Goal: Task Accomplishment & Management: Manage account settings

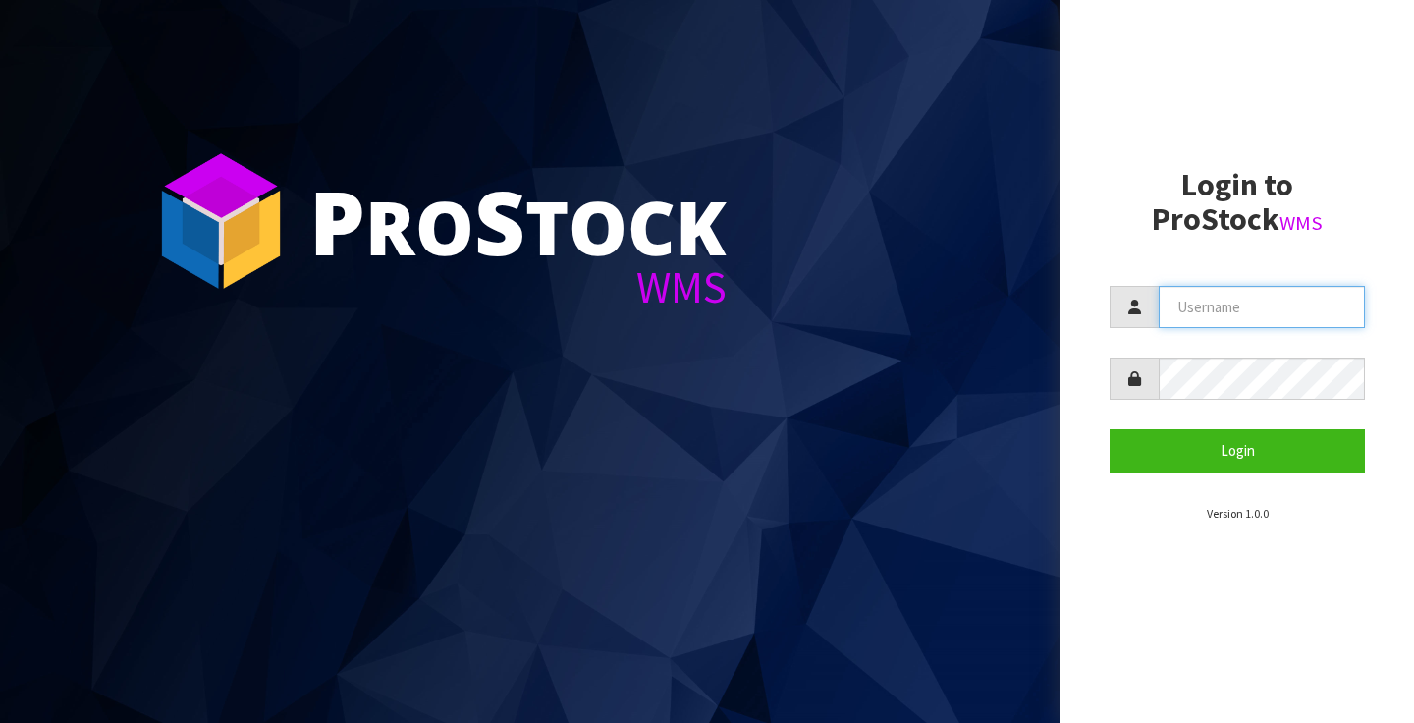
type input "clint.tweedale@xtra.co.nz"
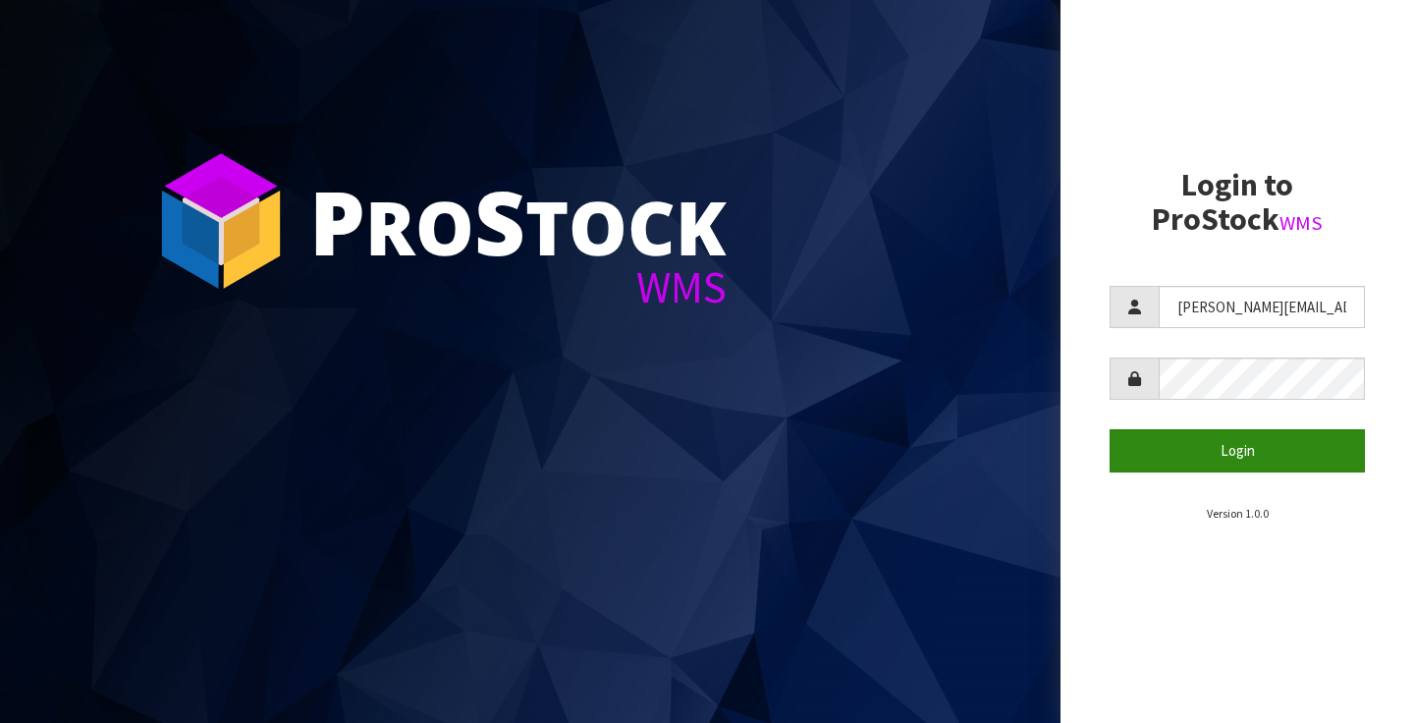
click at [1227, 456] on button "Login" at bounding box center [1237, 450] width 255 height 42
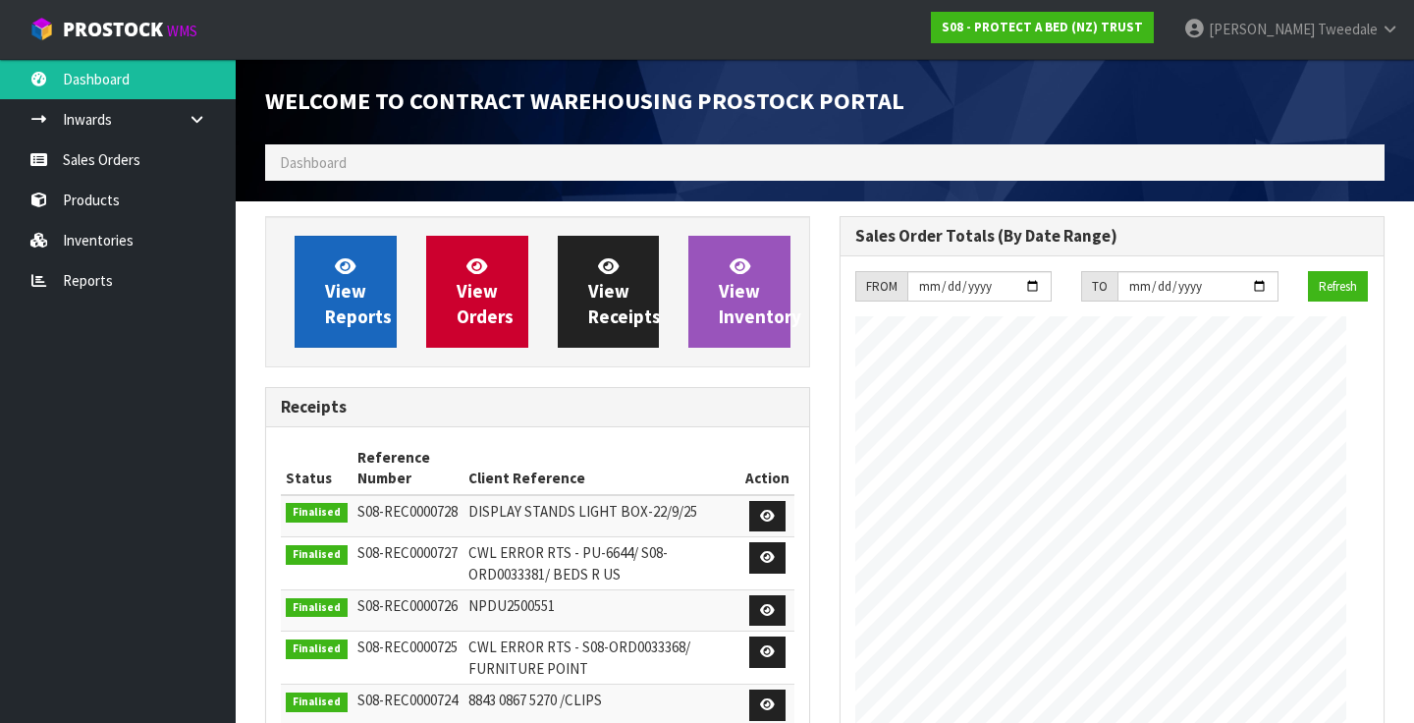
click at [344, 298] on span "View Reports" at bounding box center [358, 291] width 67 height 74
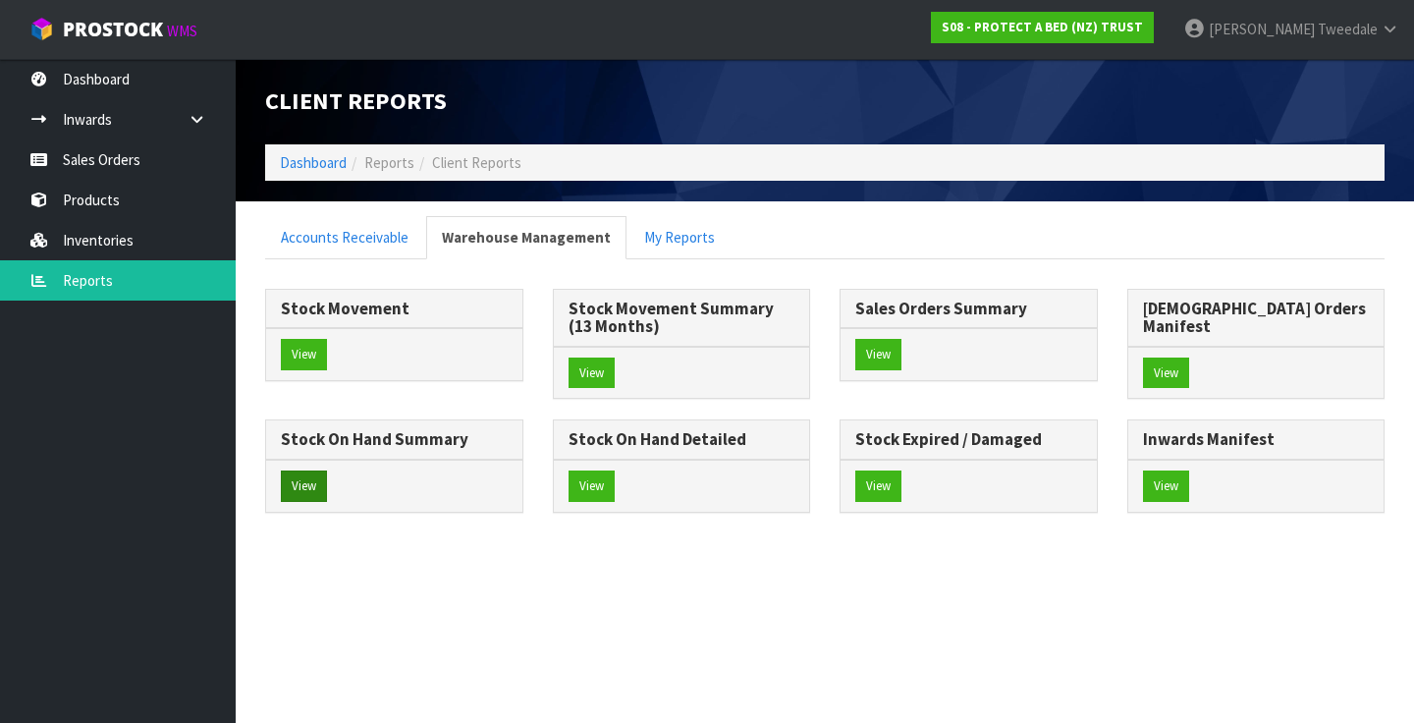
click at [327, 470] on button "View" at bounding box center [304, 485] width 46 height 31
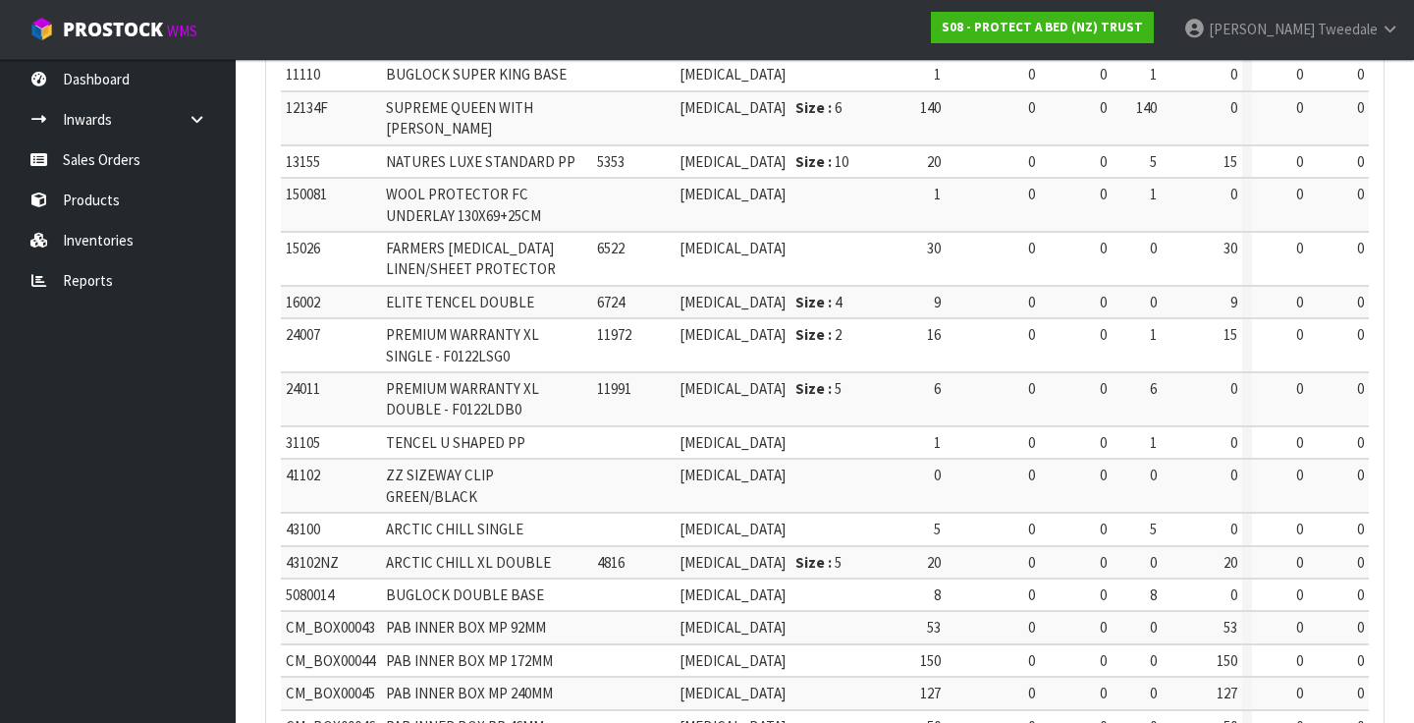
scroll to position [784, 0]
click at [77, 275] on link "Reports" at bounding box center [118, 280] width 236 height 40
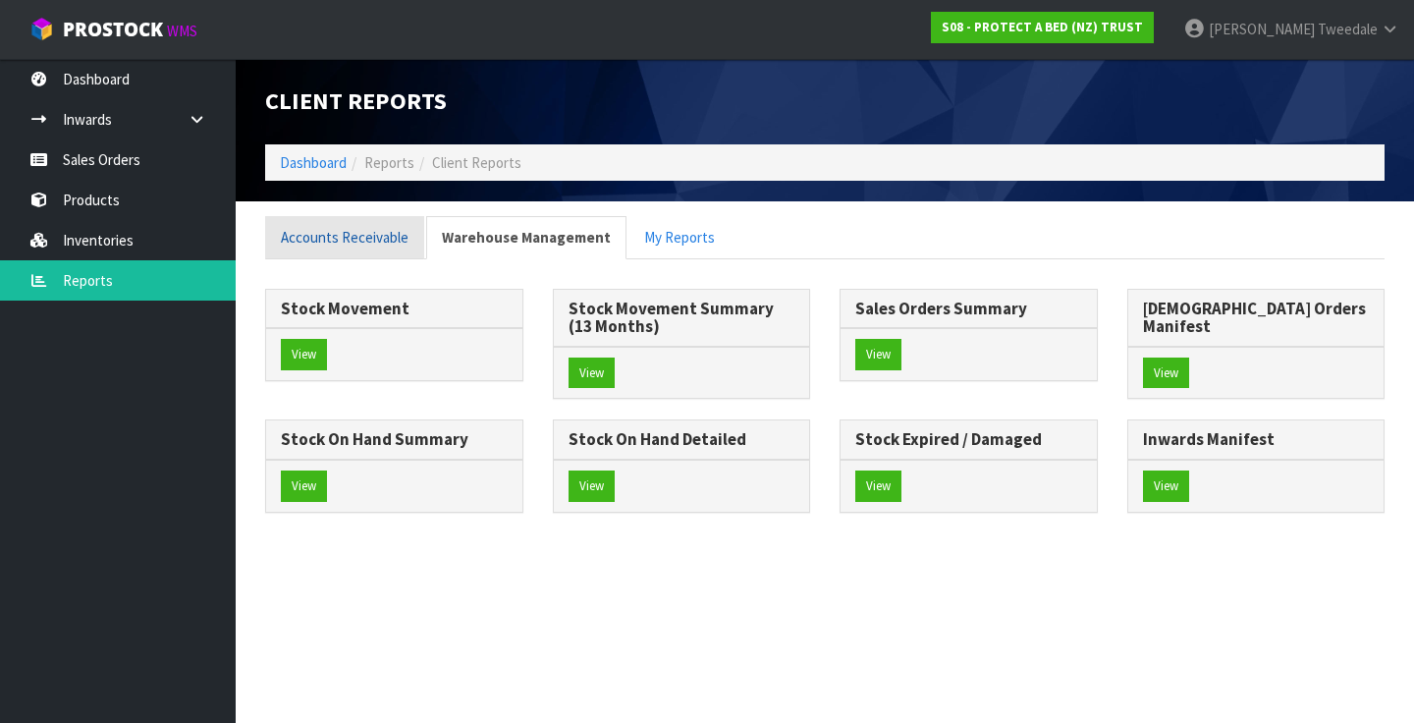
click at [360, 241] on link "Accounts Receivable" at bounding box center [344, 237] width 159 height 42
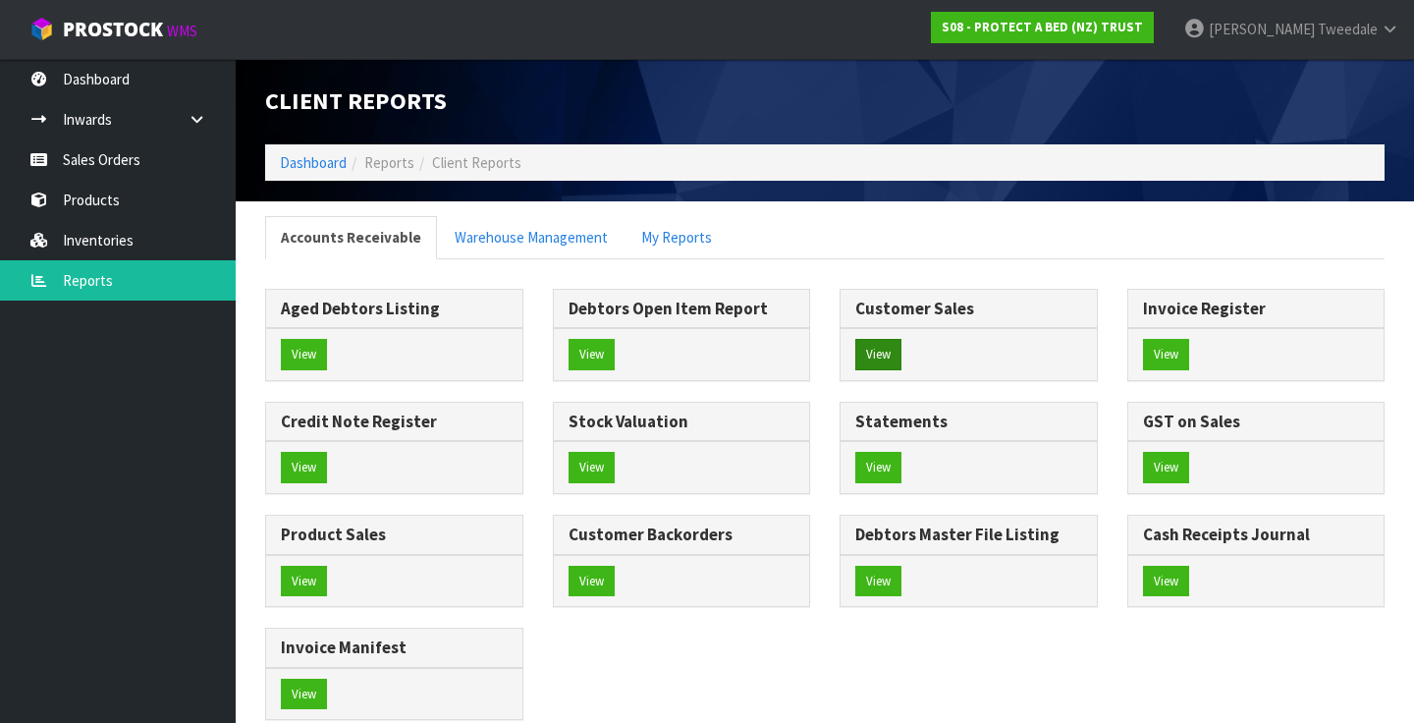
click at [885, 363] on button "View" at bounding box center [878, 354] width 46 height 31
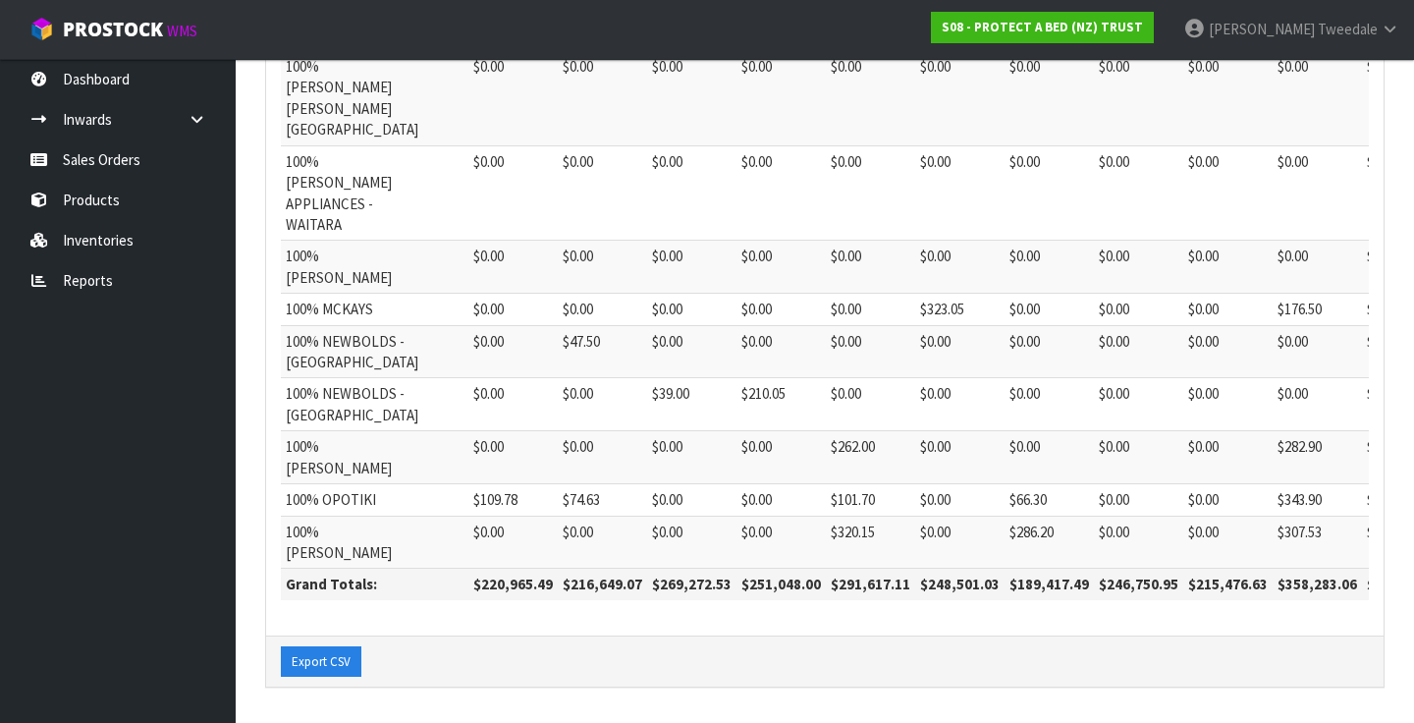
scroll to position [1387, 0]
click at [468, 585] on th "$220,965.49" at bounding box center [512, 584] width 89 height 31
click at [1387, 21] on link "Clint Tweedale" at bounding box center [1290, 29] width 245 height 59
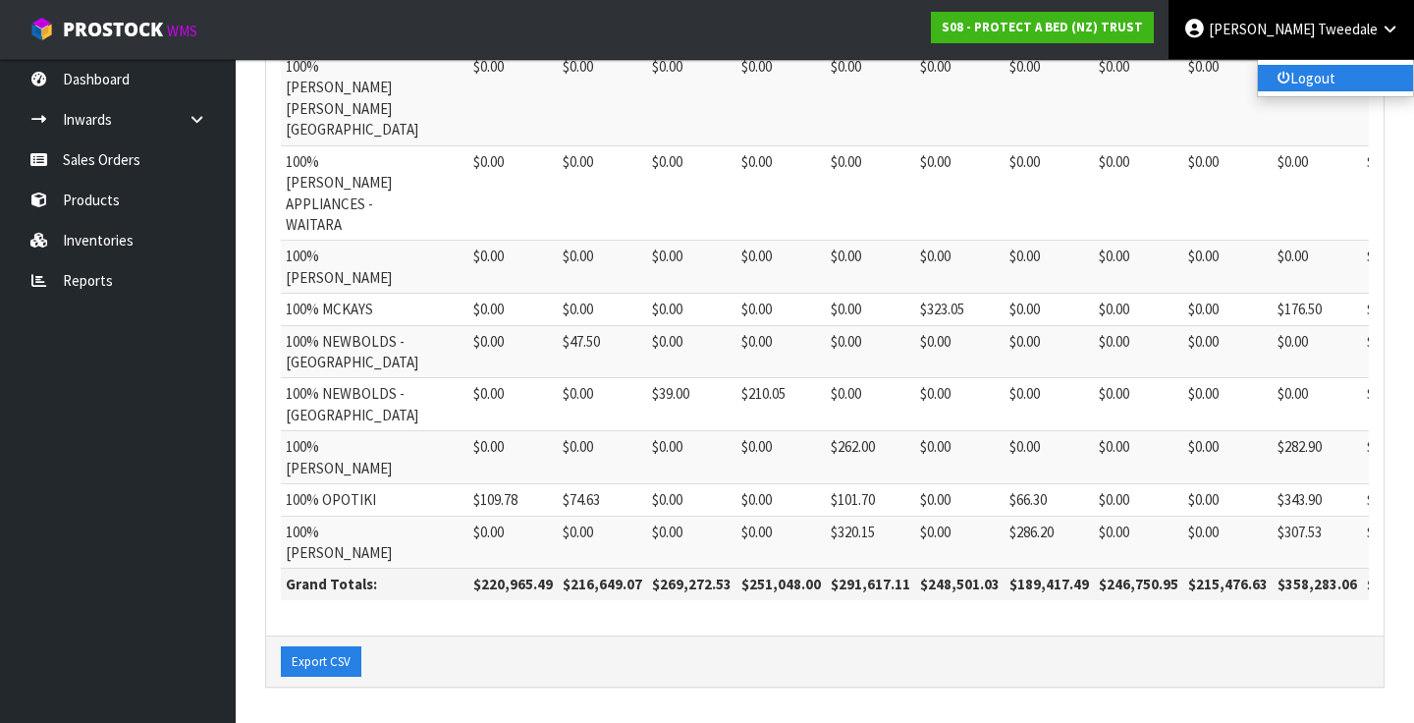
click at [1308, 73] on link "Logout" at bounding box center [1335, 78] width 155 height 27
